Goal: Contribute content

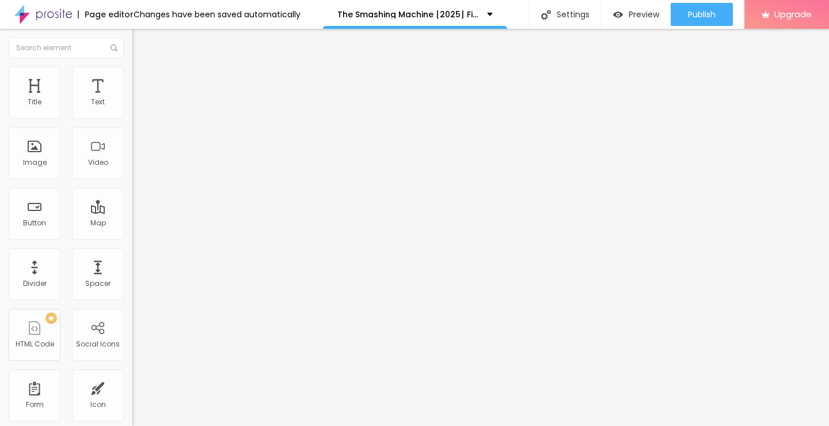
click at [132, 99] on span "Add image" at bounding box center [155, 94] width 47 height 10
click at [132, 236] on input "https://" at bounding box center [201, 231] width 138 height 12
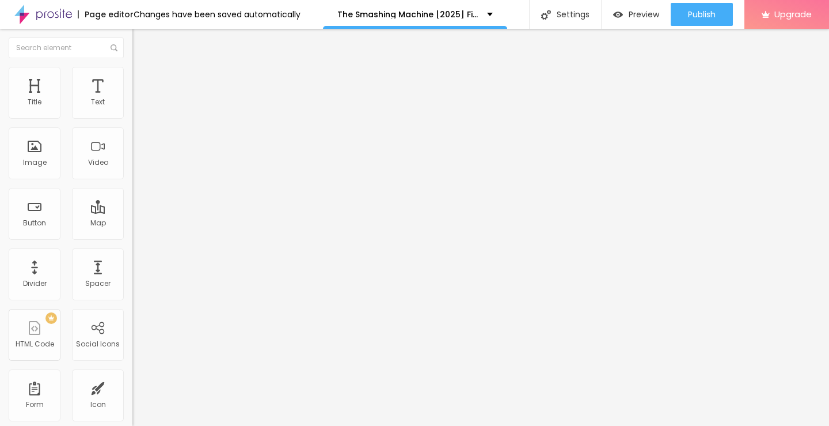
paste input "[DOMAIN_NAME]/ro/movie/760329/the-smashing-machine-albobe"
type input "[URL][DOMAIN_NAME]"
click at [141, 45] on img "button" at bounding box center [145, 41] width 9 height 9
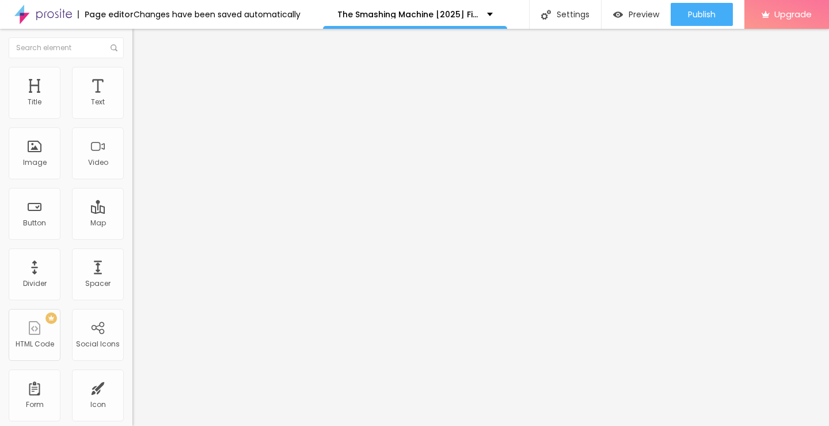
click at [141, 43] on img "button" at bounding box center [145, 41] width 9 height 9
click at [132, 108] on input "Click me" at bounding box center [201, 103] width 138 height 12
paste input "Vezi film acum »▶️ The Smashing Machine (2025) film complet online calitate HD …"
type input "Vezi film acum »▶️ The Smashing Machine (2025) film complet online calitate HD …"
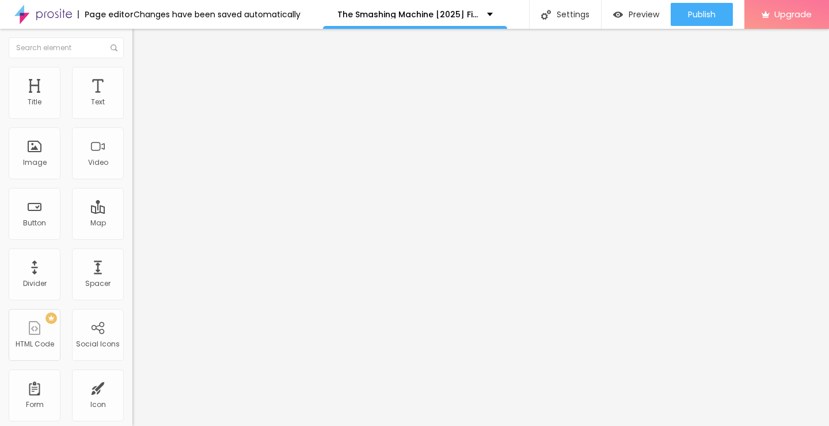
scroll to position [0, 0]
click at [132, 237] on input "https://" at bounding box center [201, 232] width 138 height 12
paste input "[DOMAIN_NAME]/ro/movie/760329/the-smashing-machine-albobe"
type input "[URL][DOMAIN_NAME]"
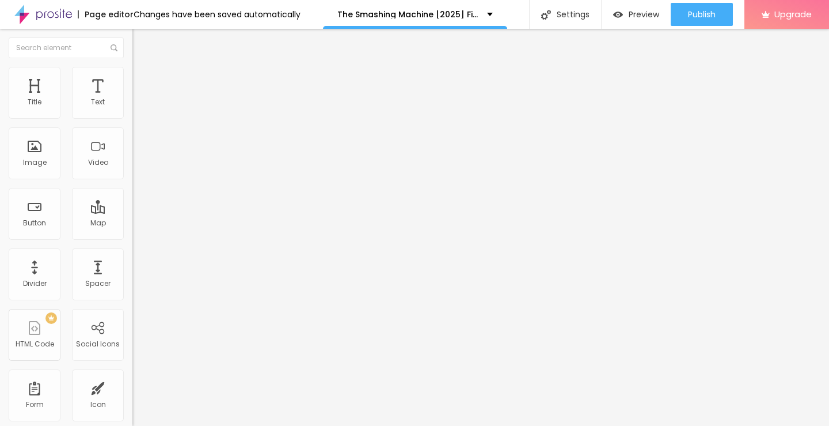
scroll to position [0, 0]
click at [132, 138] on img at bounding box center [136, 134] width 8 height 8
click at [141, 44] on img "button" at bounding box center [145, 41] width 9 height 9
click at [132, 108] on input "Click me" at bounding box center [201, 103] width 138 height 12
paste input "Descarcă filmul complet »▶️ The Smashing Machine (2025) Film cu subtitrare în r…"
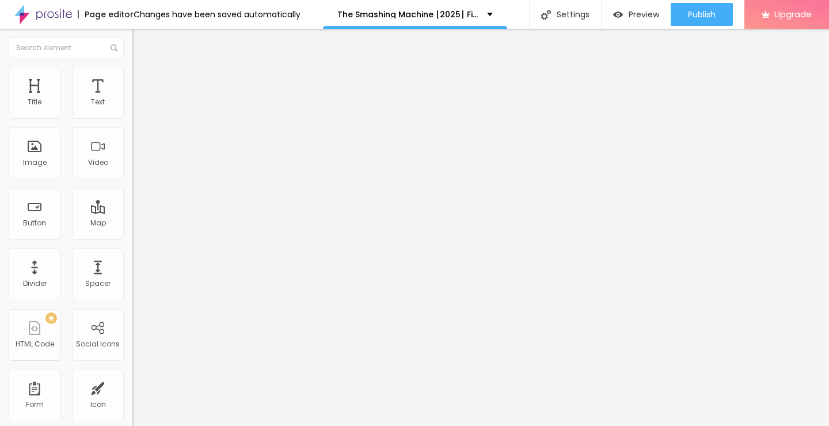
scroll to position [0, 214]
type input "Descarcă filmul complet »▶️ The Smashing Machine (2025) Film cu subtitrare în r…"
click at [132, 237] on input "https://" at bounding box center [201, 232] width 138 height 12
paste input "[DOMAIN_NAME]/ro/movie/760329/the-smashing-machine-albobe"
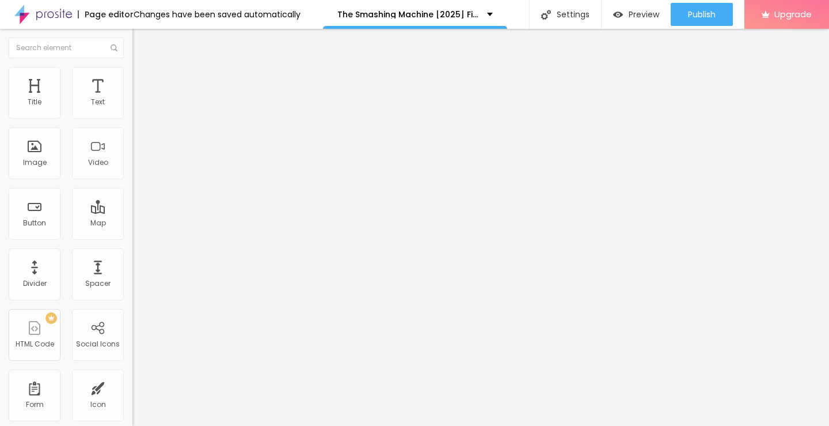
scroll to position [0, 146]
type input "[URL][DOMAIN_NAME]"
click at [141, 40] on img "button" at bounding box center [145, 41] width 9 height 9
click at [132, 138] on img at bounding box center [136, 134] width 8 height 8
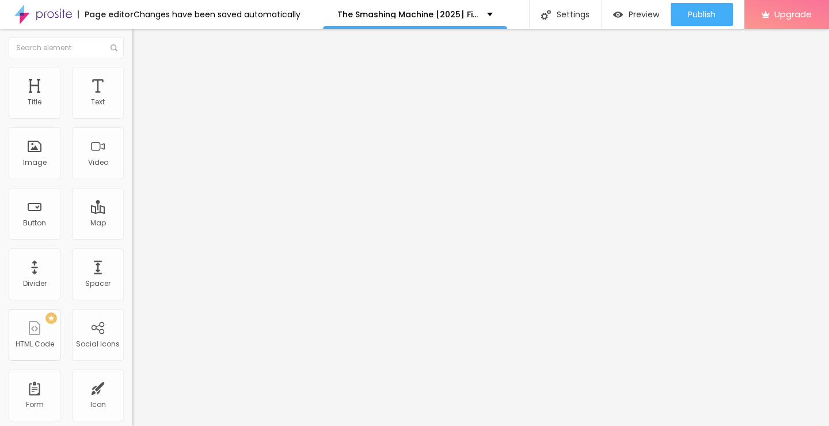
click at [141, 46] on img "button" at bounding box center [145, 41] width 9 height 9
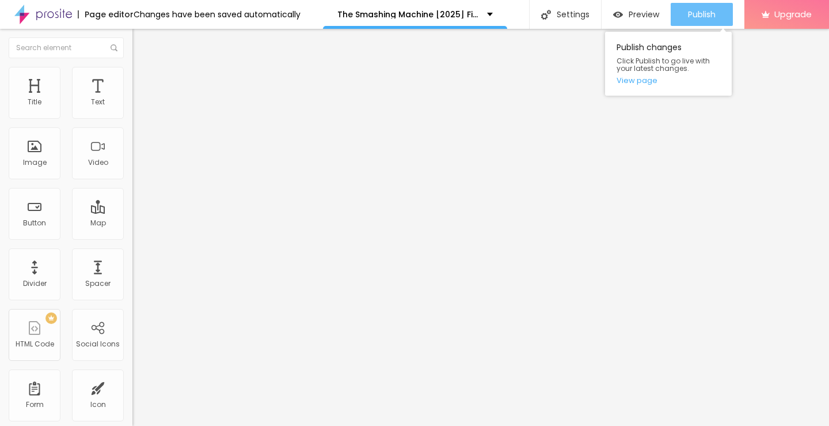
click at [699, 19] on span "Publish" at bounding box center [702, 14] width 28 height 9
click at [642, 80] on link "View page" at bounding box center [669, 80] width 104 height 7
